Goal: Transaction & Acquisition: Purchase product/service

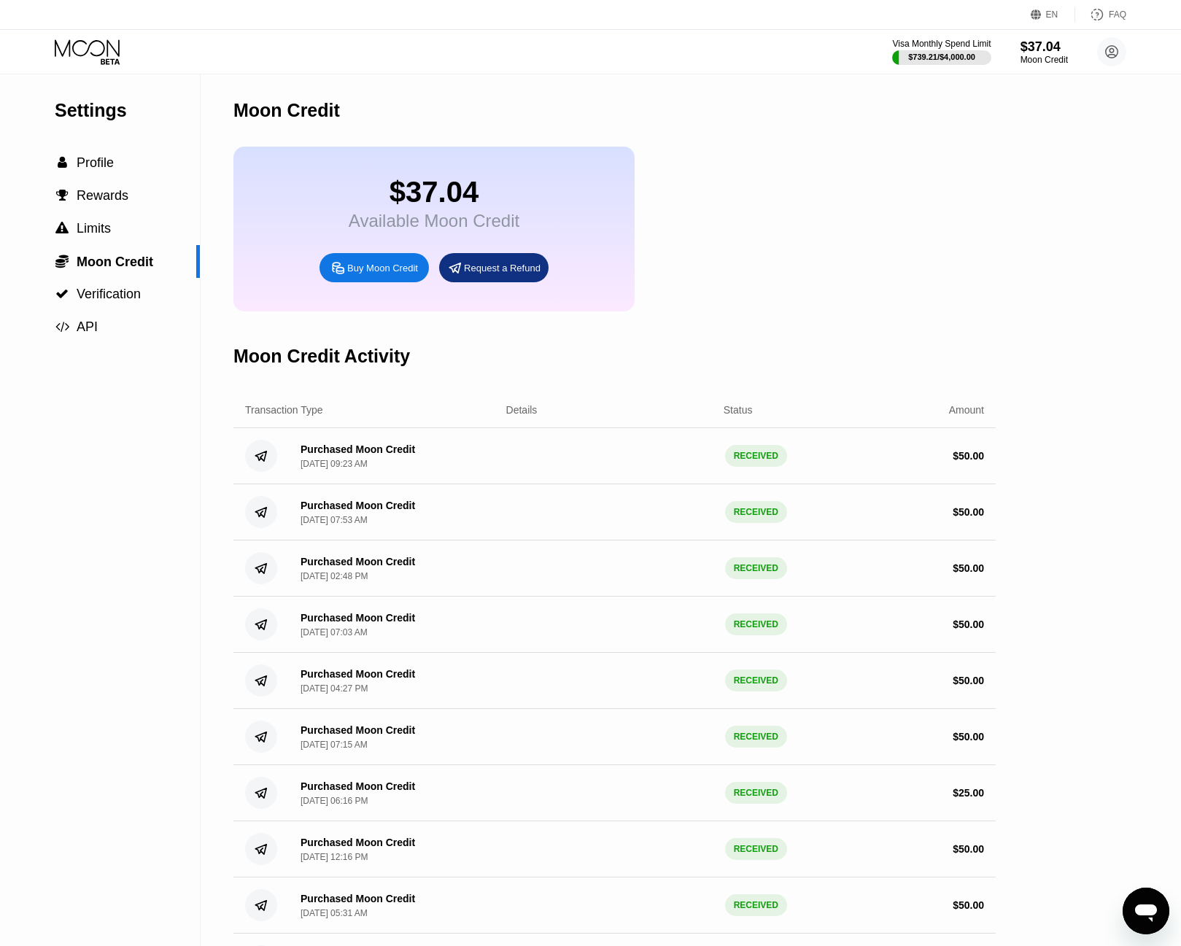
click at [373, 274] on div "Buy Moon Credit" at bounding box center [382, 268] width 71 height 12
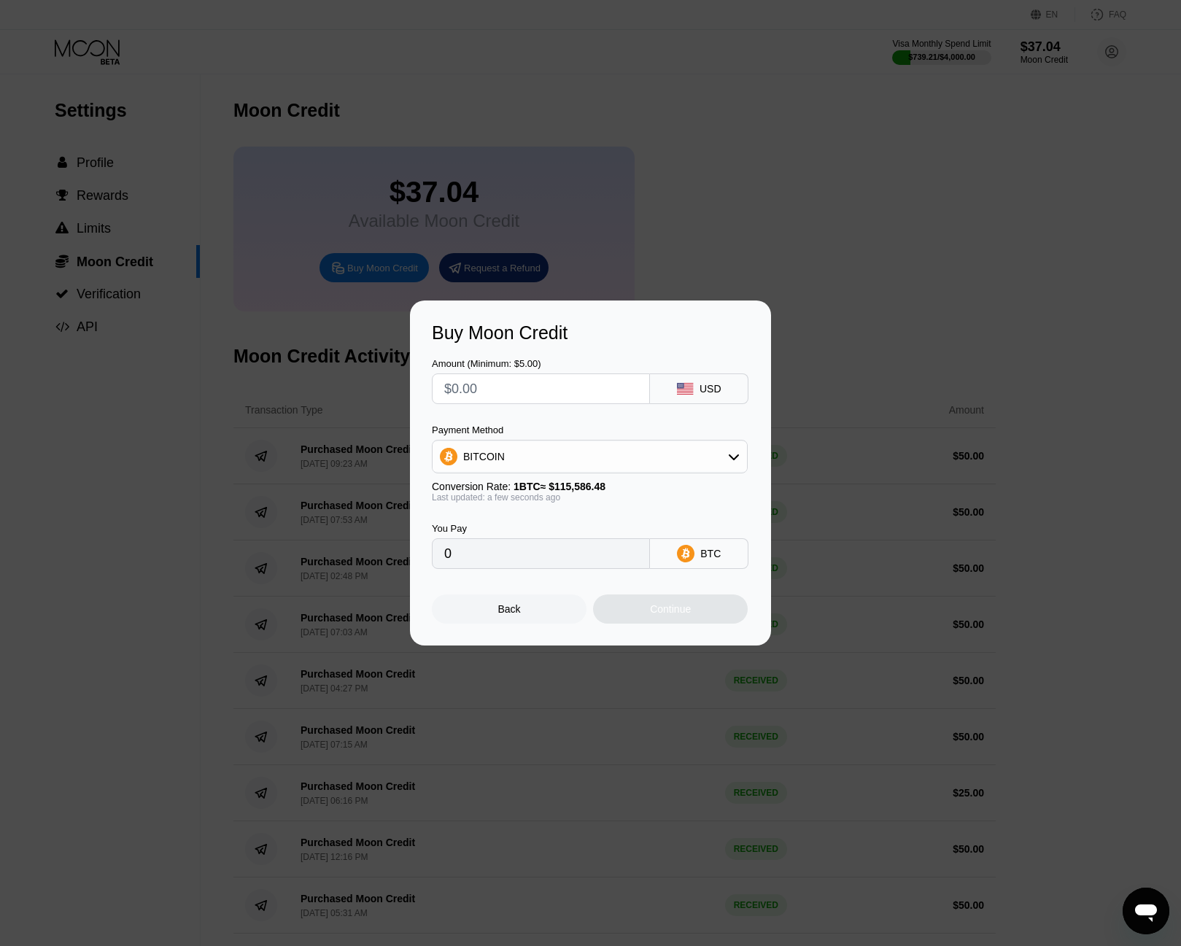
click at [578, 388] on input "text" at bounding box center [540, 388] width 193 height 29
type input "$5"
type input "0.00004326"
type input "$50"
type input "0.00043258"
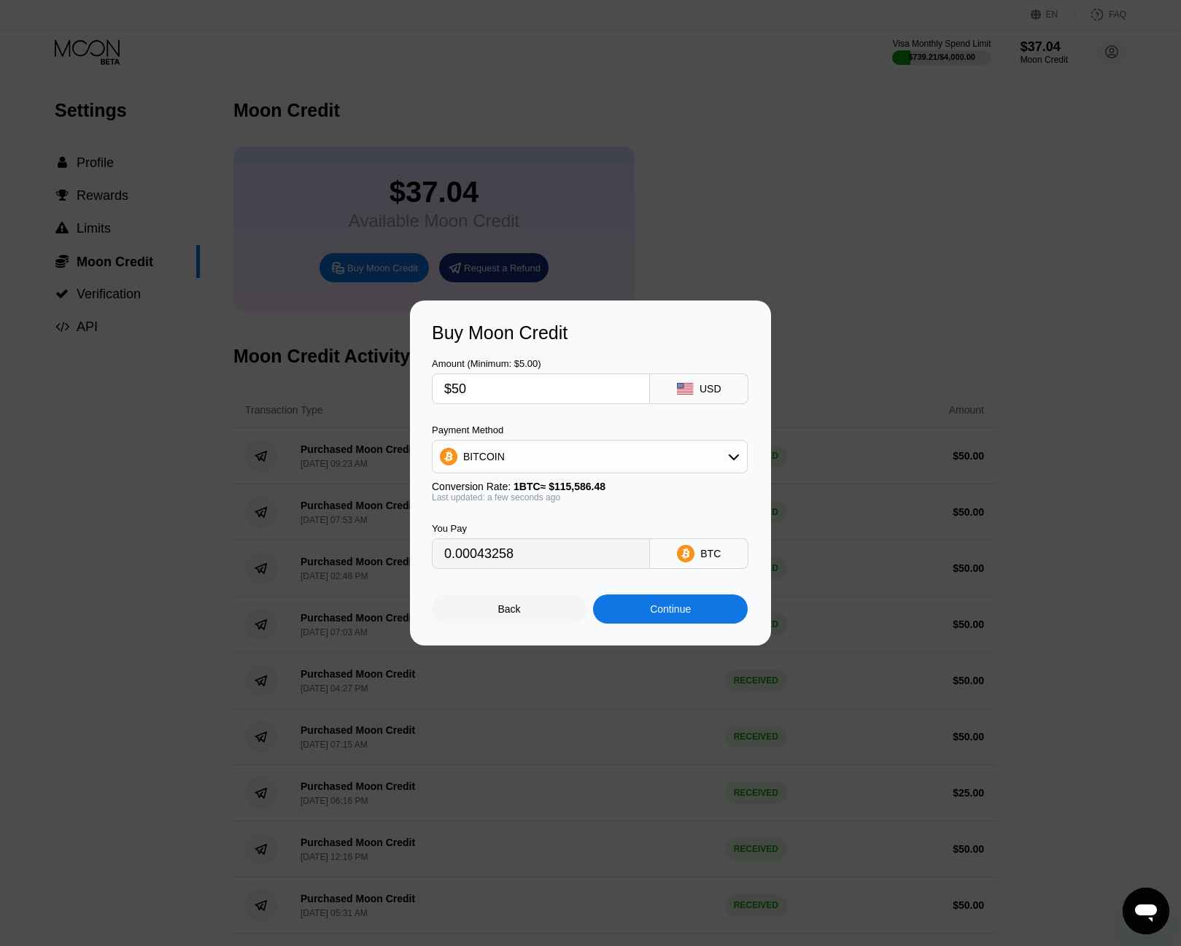
drag, startPoint x: 581, startPoint y: 388, endPoint x: 398, endPoint y: 379, distance: 184.1
click at [398, 379] on div "Buy Moon Credit Amount (Minimum: $5.00) $50 USD Payment Method BITCOIN Conversi…" at bounding box center [590, 473] width 1181 height 345
click at [538, 395] on input "$50" at bounding box center [540, 388] width 193 height 29
drag, startPoint x: 489, startPoint y: 390, endPoint x: 454, endPoint y: 391, distance: 35.8
click at [454, 391] on input "$50" at bounding box center [540, 388] width 193 height 29
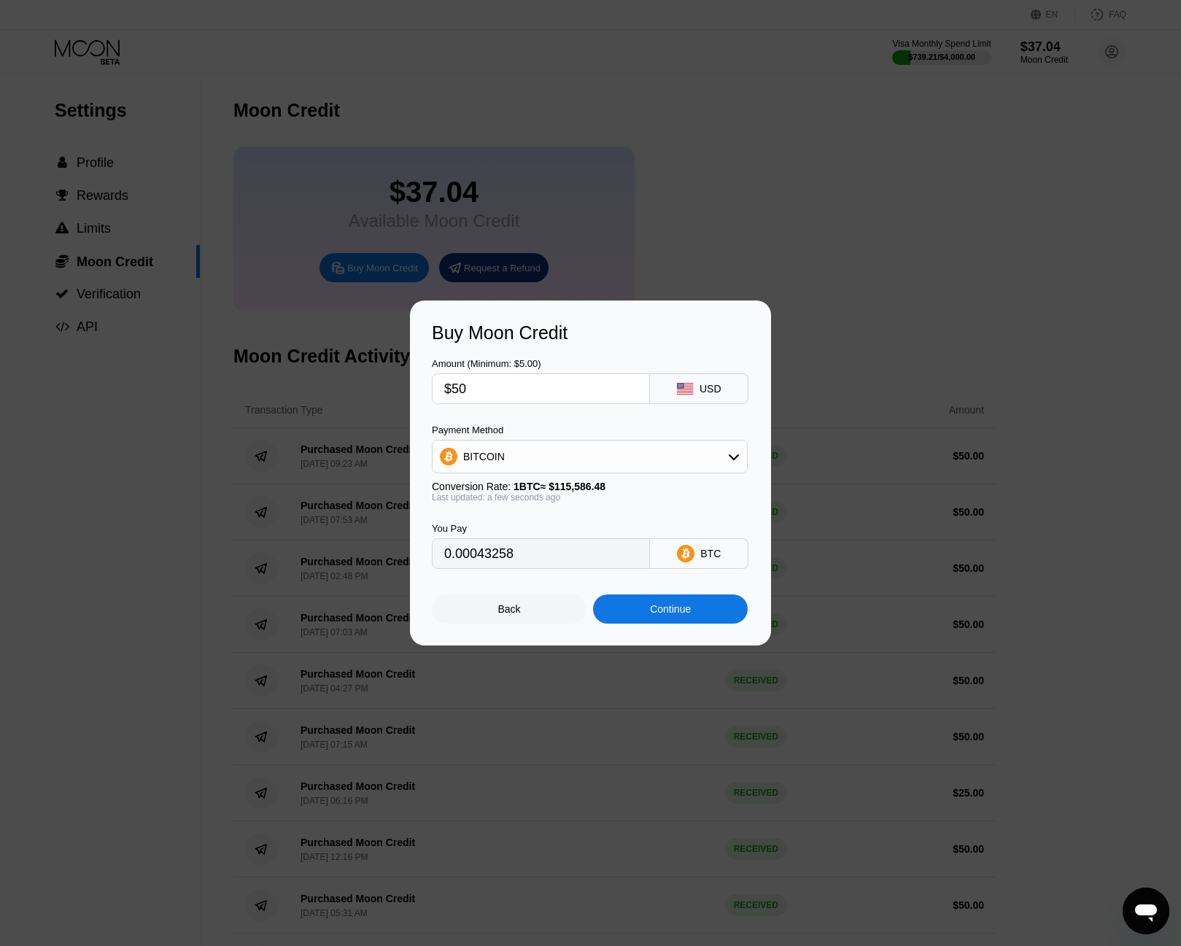
type input "$1"
type input "0.00000866"
type input "$10"
type input "0.00008652"
type input "$100"
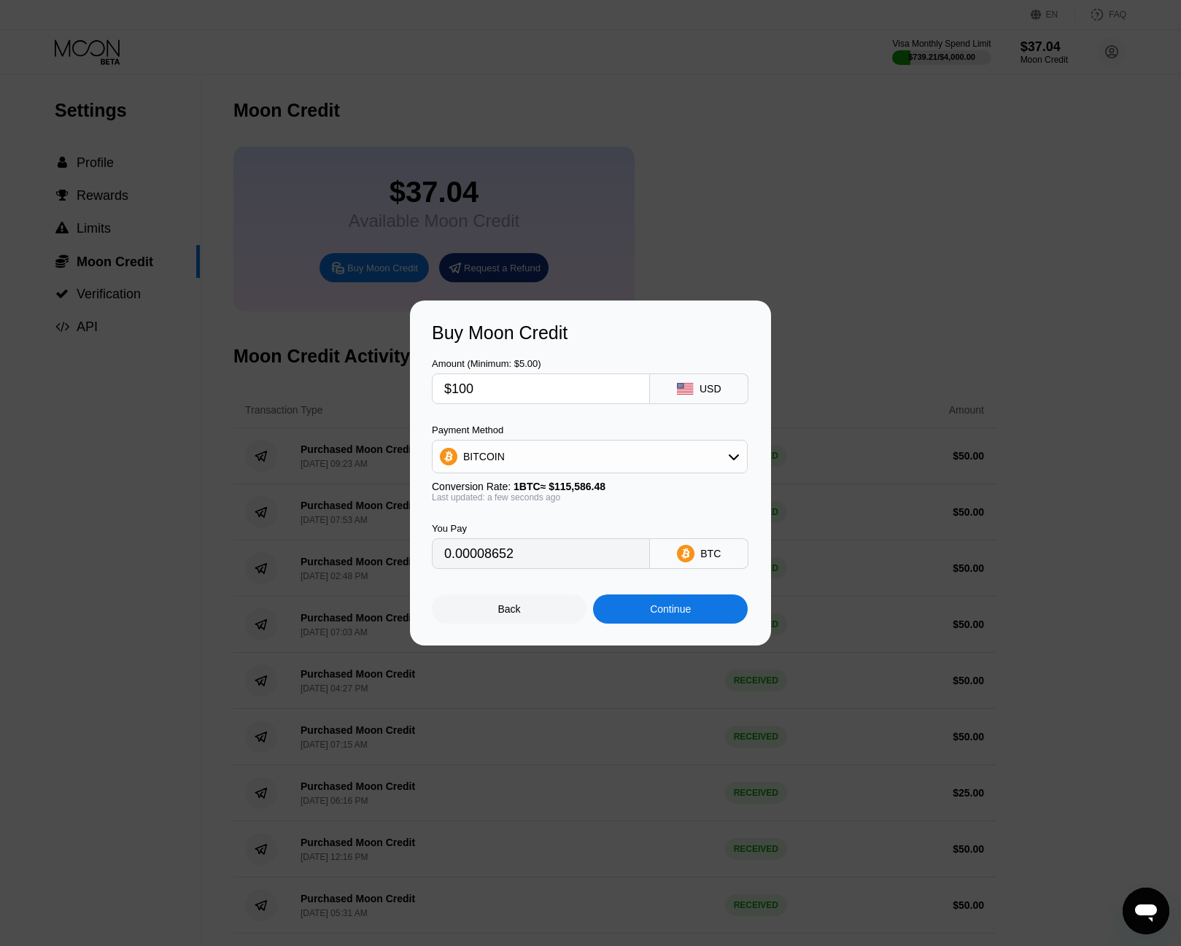
type input "0.00086516"
click at [557, 590] on div "Back Continue" at bounding box center [590, 596] width 317 height 55
drag, startPoint x: 497, startPoint y: 401, endPoint x: 443, endPoint y: 396, distance: 54.9
click at [443, 396] on div "$100" at bounding box center [541, 388] width 218 height 31
type input "$5"
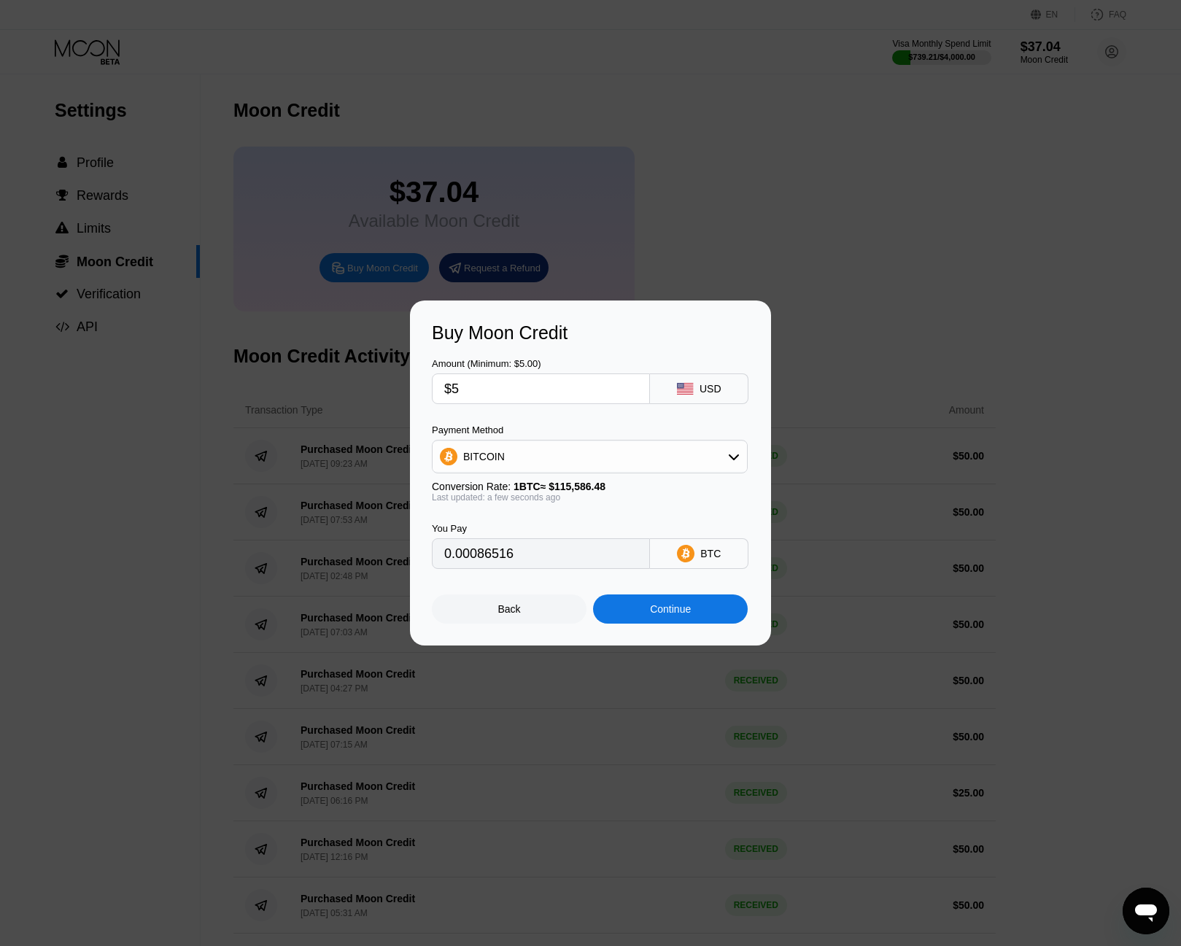
type input "0.00004326"
type input "$50"
type input "0.00043258"
type input "$50"
click at [584, 405] on div "Amount (Minimum: $5.00) $50 USD Payment Method BITCOIN Conversion Rate: 1 BTC ≈…" at bounding box center [590, 456] width 317 height 225
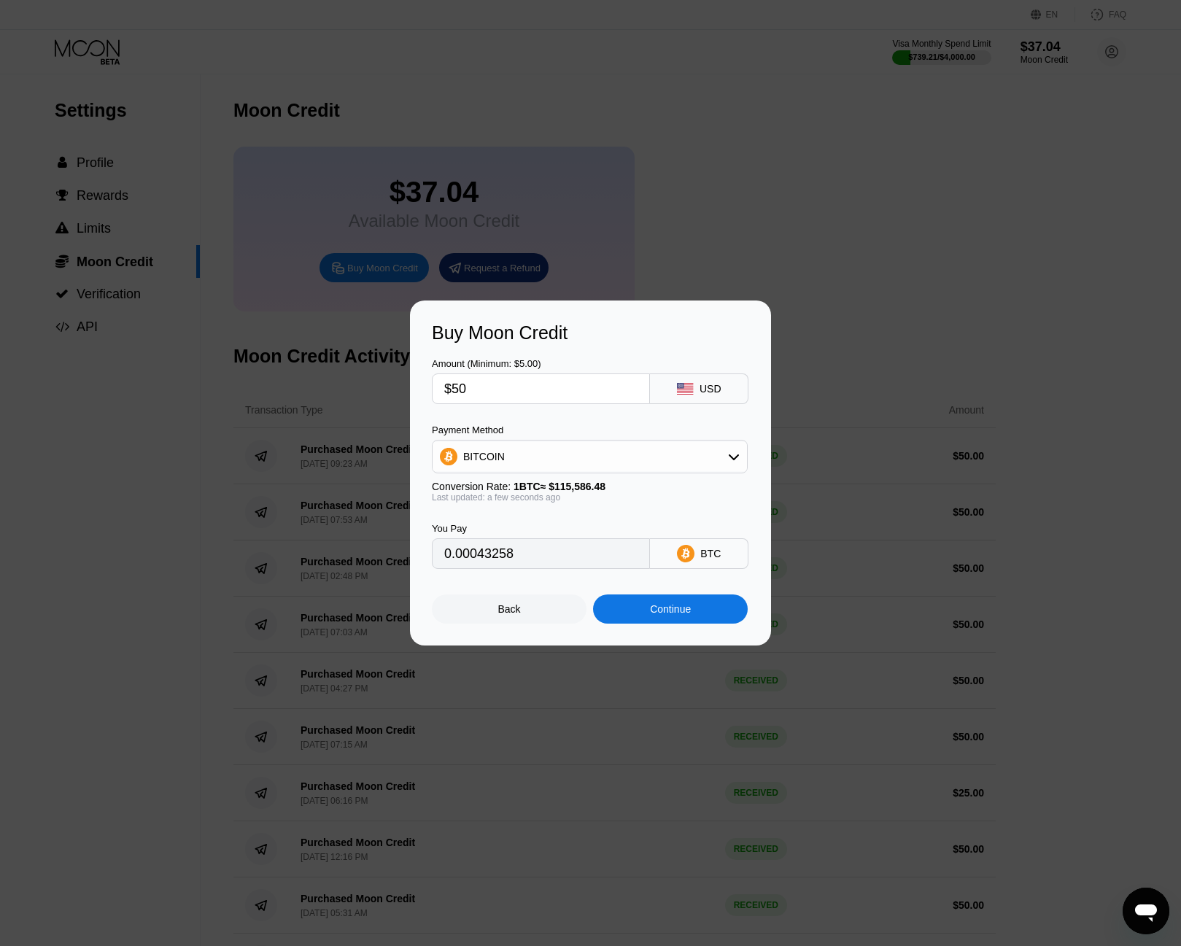
click at [668, 614] on div "Continue" at bounding box center [670, 609] width 41 height 12
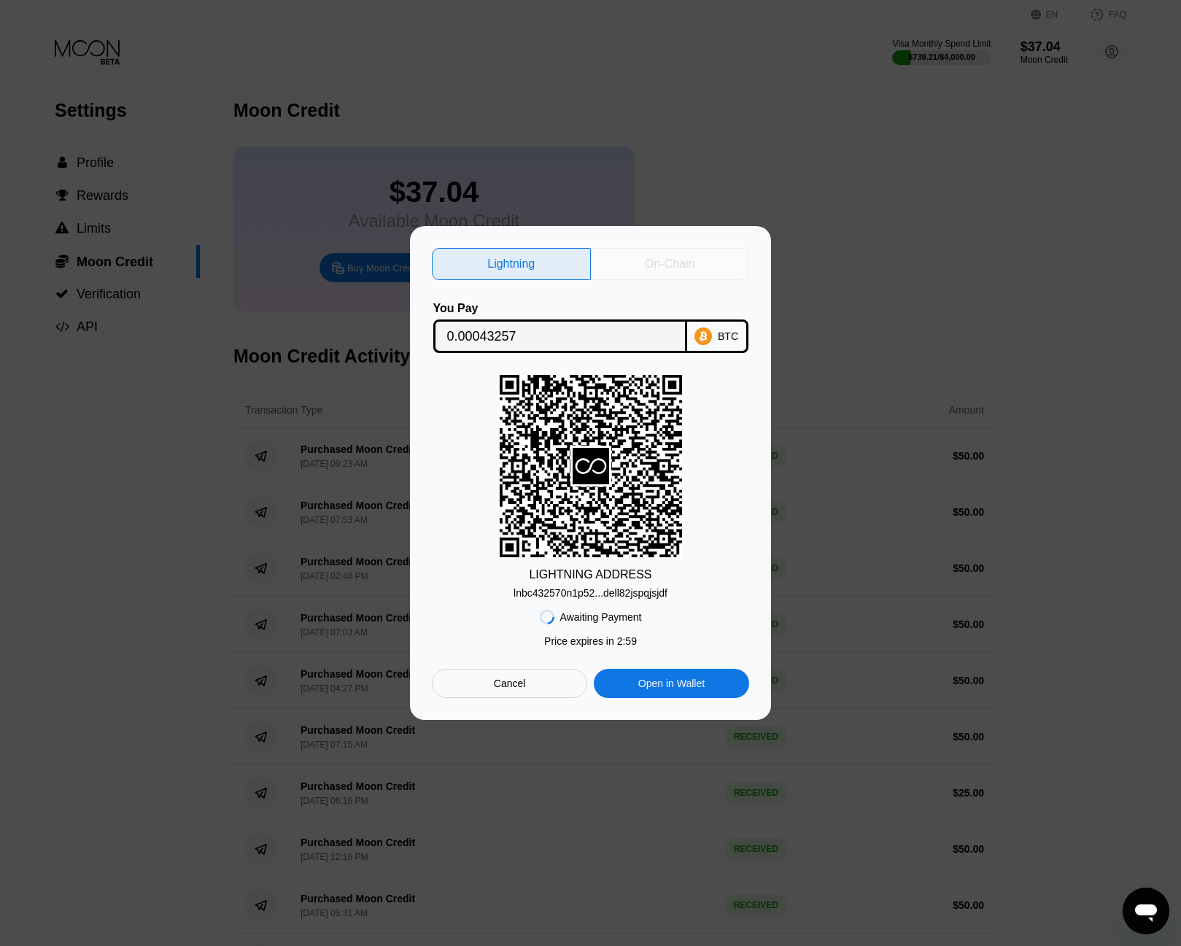
click at [676, 266] on div "On-Chain" at bounding box center [670, 264] width 50 height 15
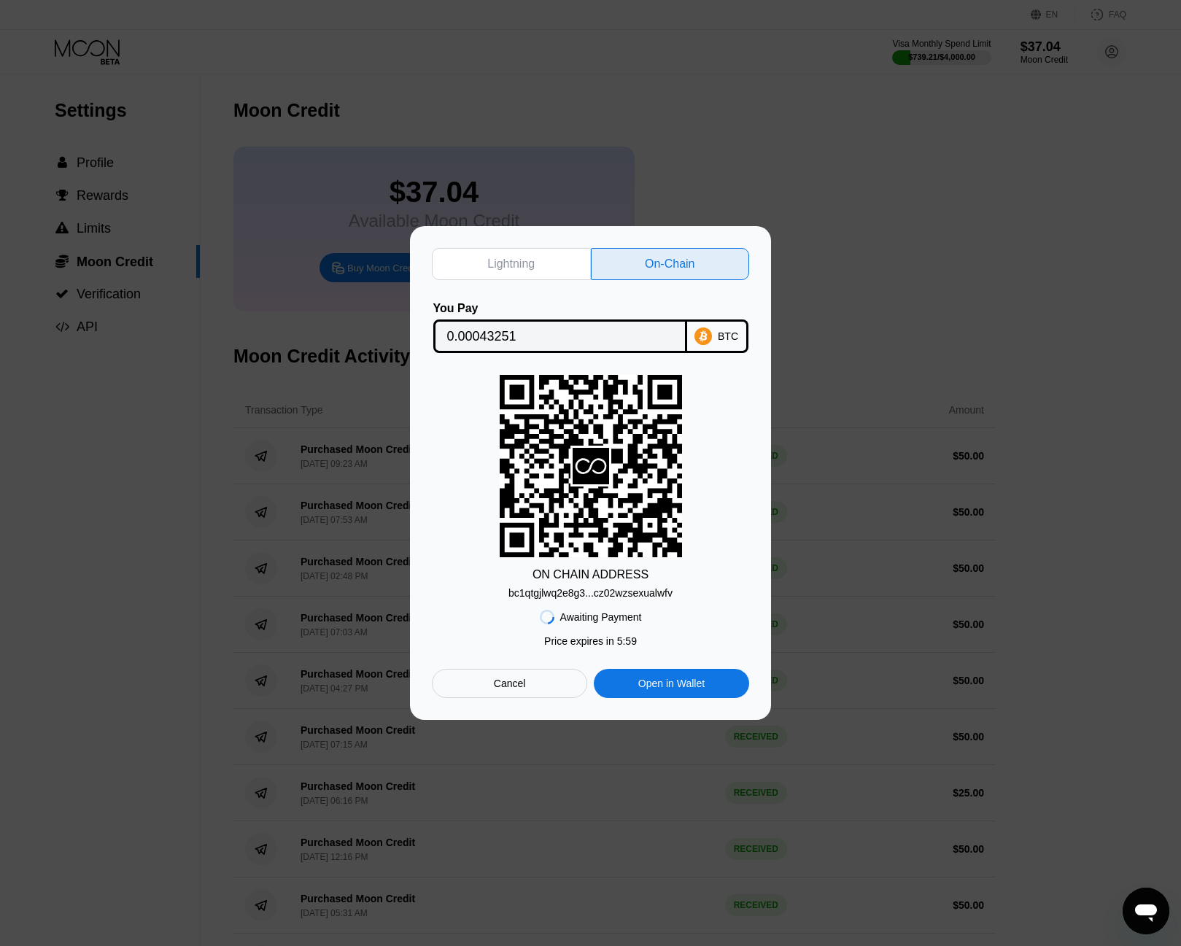
click at [547, 333] on input "0.00043251" at bounding box center [560, 336] width 226 height 29
click at [626, 597] on div "bc1qtgjlwq2e8g3...cz02wzsexualwfv" at bounding box center [590, 593] width 164 height 12
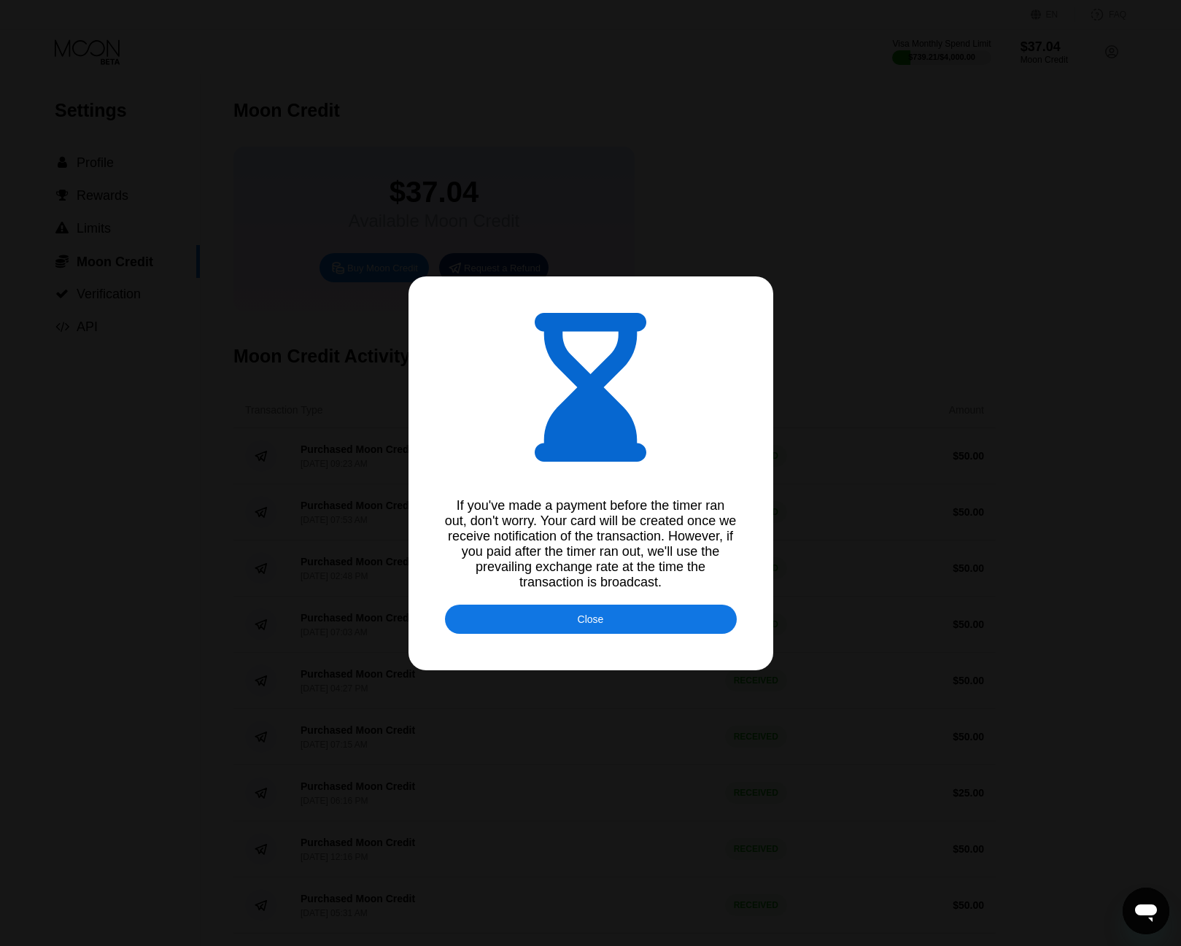
click at [623, 627] on div "Close" at bounding box center [591, 619] width 292 height 29
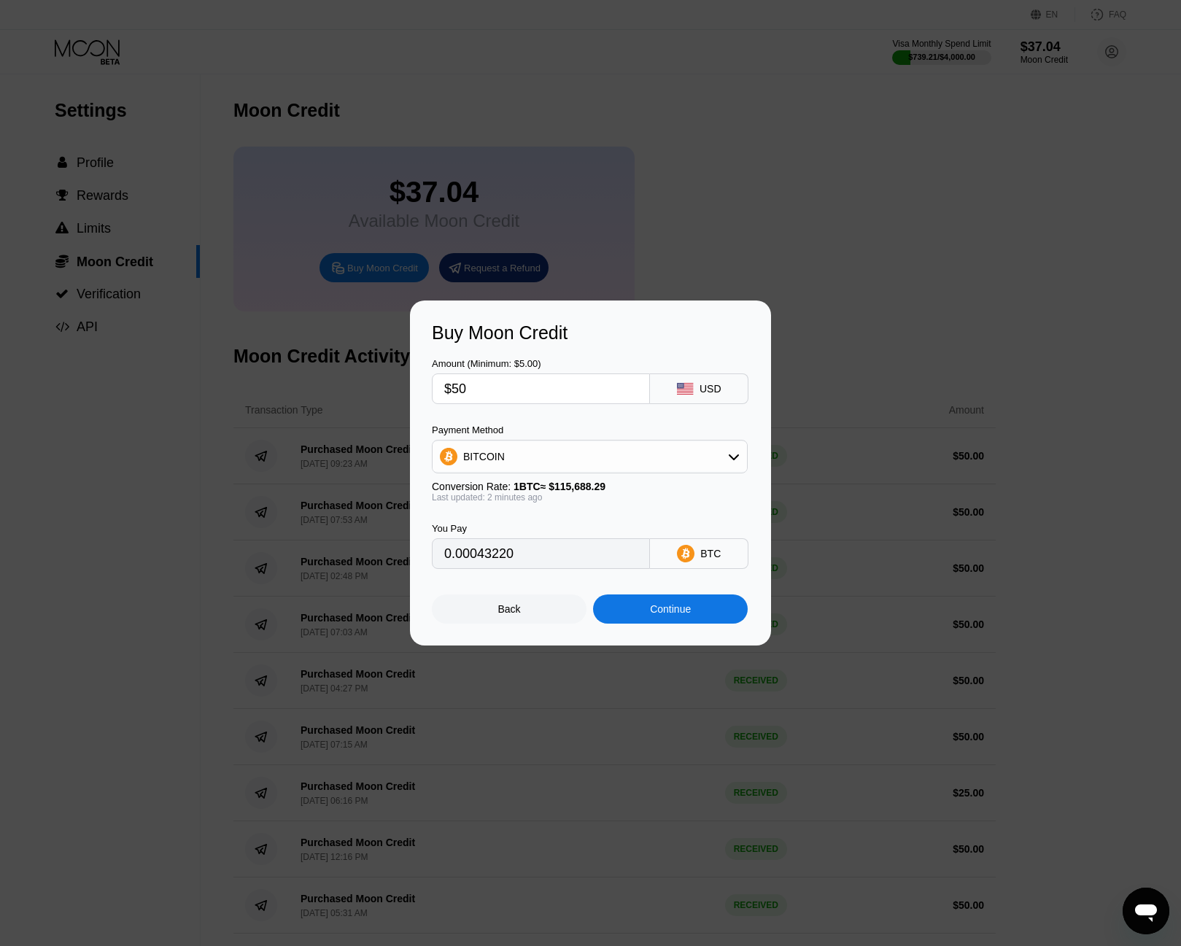
click at [688, 603] on div "Continue" at bounding box center [670, 609] width 155 height 29
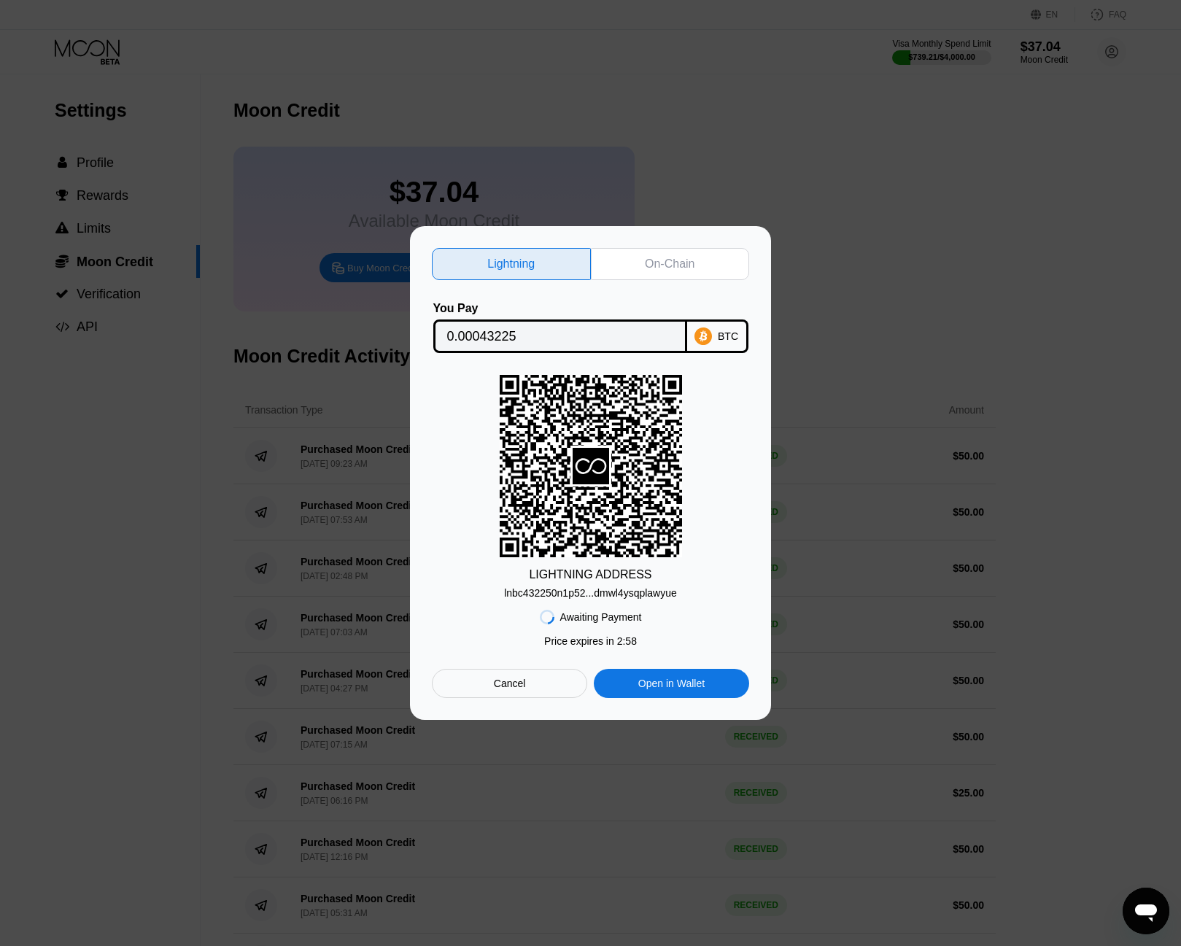
click at [662, 241] on div "Lightning On-Chain You Pay 0.00043225 BTC LIGHTNING ADDRESS lnbc432250n1p52...d…" at bounding box center [590, 473] width 361 height 494
click at [668, 263] on div "On-Chain" at bounding box center [670, 264] width 50 height 15
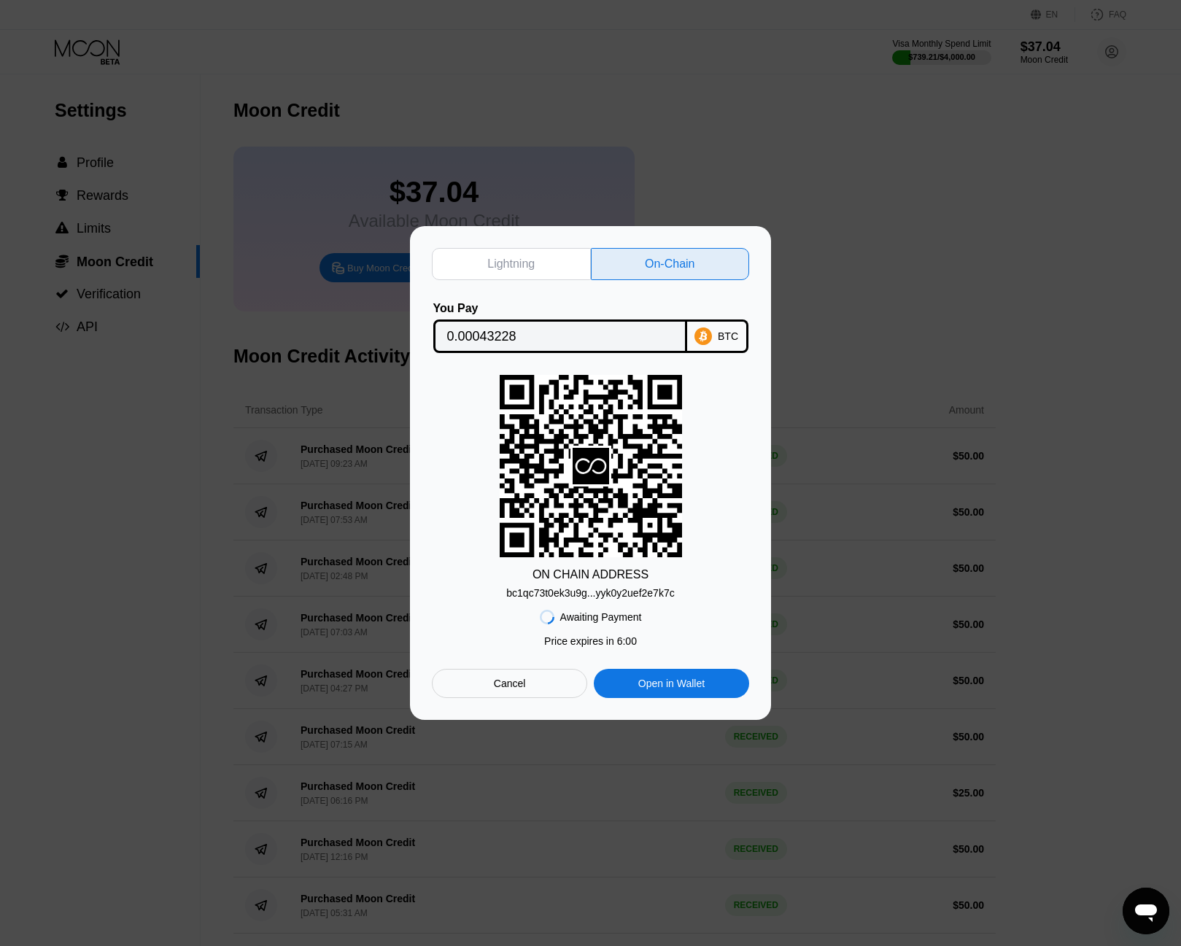
click at [603, 338] on input "0.00043228" at bounding box center [560, 336] width 226 height 29
click at [628, 592] on div "bc1qc73t0ek3u9g...yyk0y2uef2e7k7c" at bounding box center [590, 593] width 168 height 12
click at [622, 640] on span "5 : 48" at bounding box center [627, 641] width 20 height 12
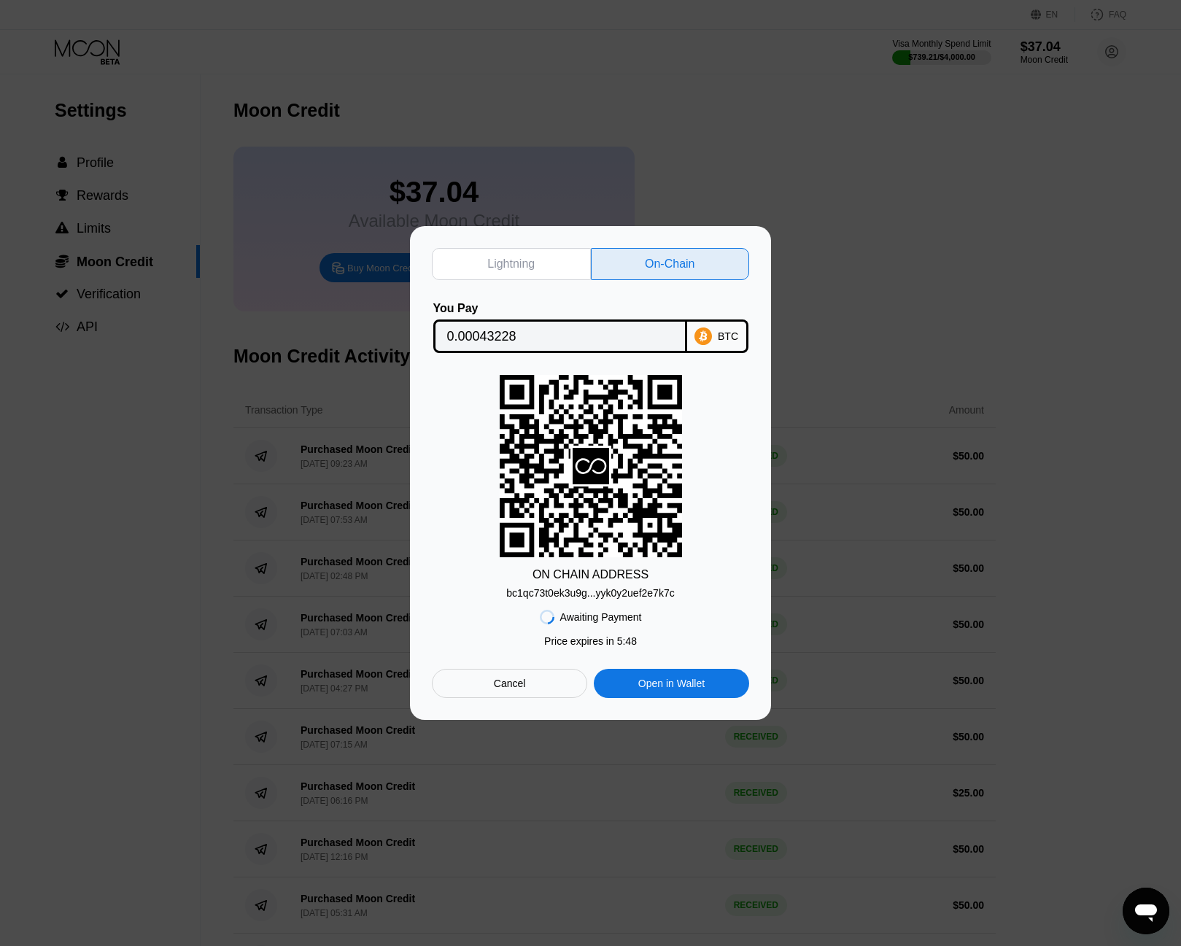
click at [623, 645] on span "5 : 48" at bounding box center [627, 641] width 20 height 12
drag, startPoint x: 665, startPoint y: 622, endPoint x: 638, endPoint y: 640, distance: 32.6
click at [653, 630] on div "Awaiting Payment Price expires in 2 : 53 Price expires in 5 : 47 Cancel Open in…" at bounding box center [590, 648] width 317 height 99
click at [638, 640] on div "Awaiting Payment Price expires in 2 : 53 Price expires in 5 : 47 Cancel Open in…" at bounding box center [590, 648] width 317 height 99
drag, startPoint x: 638, startPoint y: 642, endPoint x: 562, endPoint y: 648, distance: 76.9
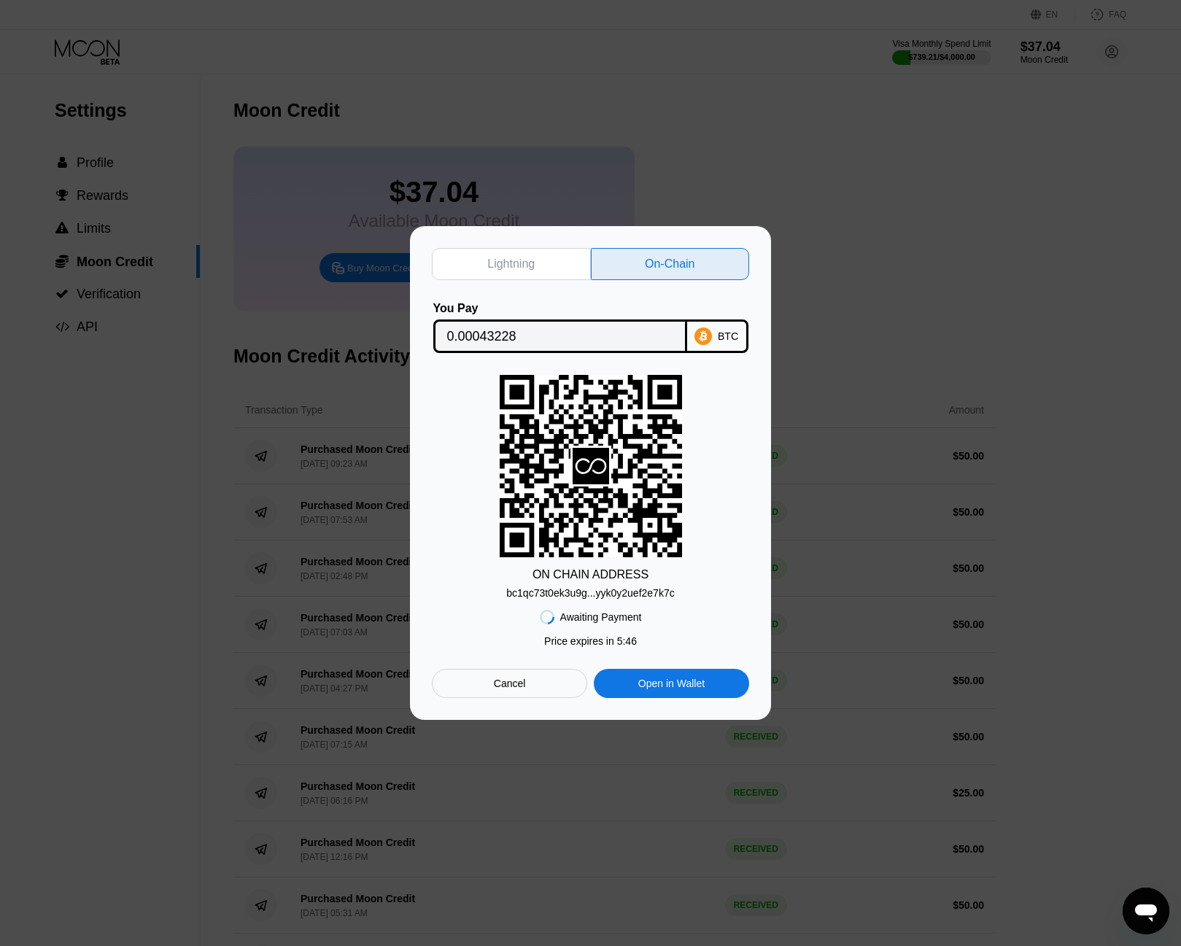
click at [564, 648] on div "Awaiting Payment Price expires in 2 : 53 Price expires in 5 : 46 Cancel Open in…" at bounding box center [590, 648] width 317 height 99
drag, startPoint x: 546, startPoint y: 646, endPoint x: 662, endPoint y: 649, distance: 116.8
click at [662, 649] on div "Awaiting Payment Price expires in 2 : 53 Price expires in 5 : 45 Cancel Open in…" at bounding box center [590, 648] width 317 height 99
click at [627, 647] on span "5 : 44" at bounding box center [627, 641] width 20 height 12
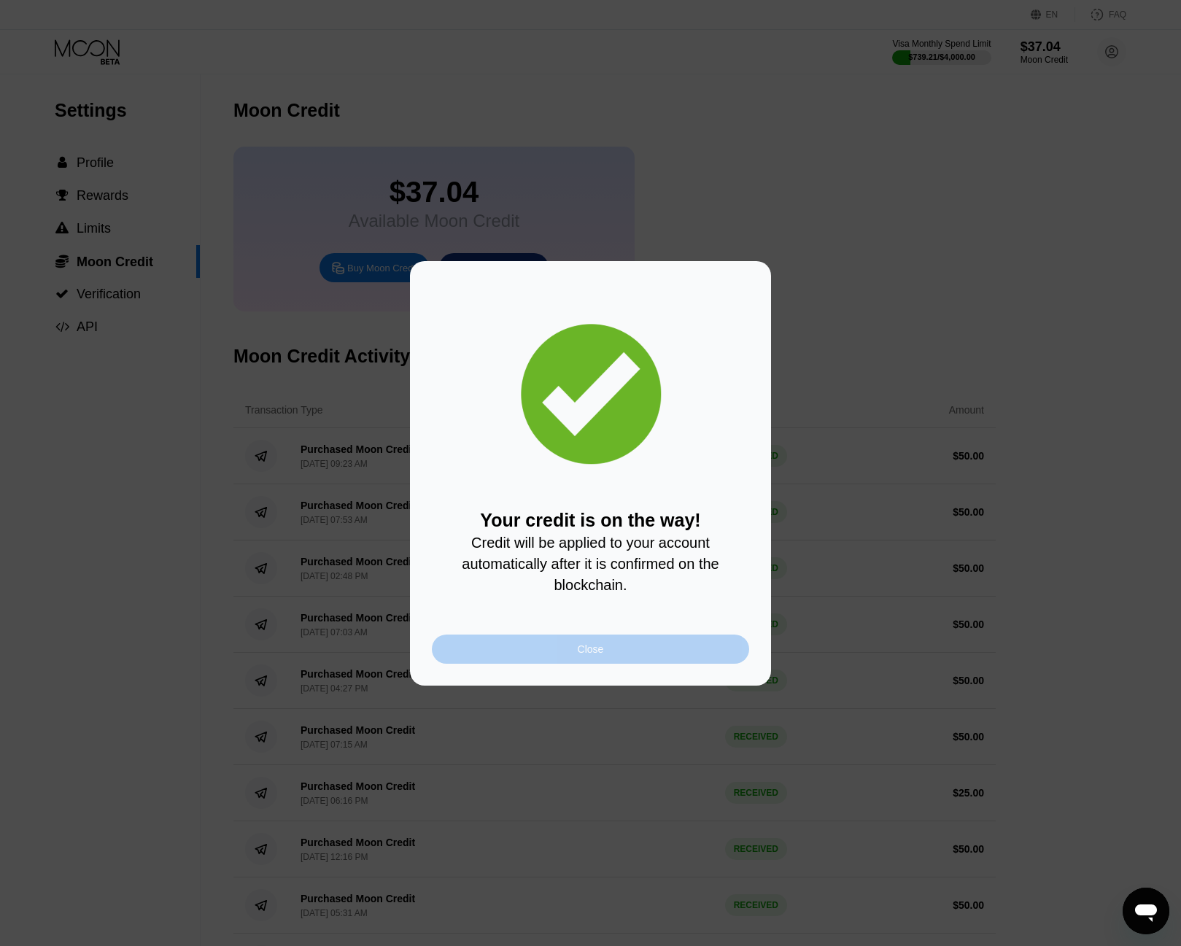
click at [613, 664] on div "Close" at bounding box center [590, 649] width 317 height 29
